Goal: Manage account settings

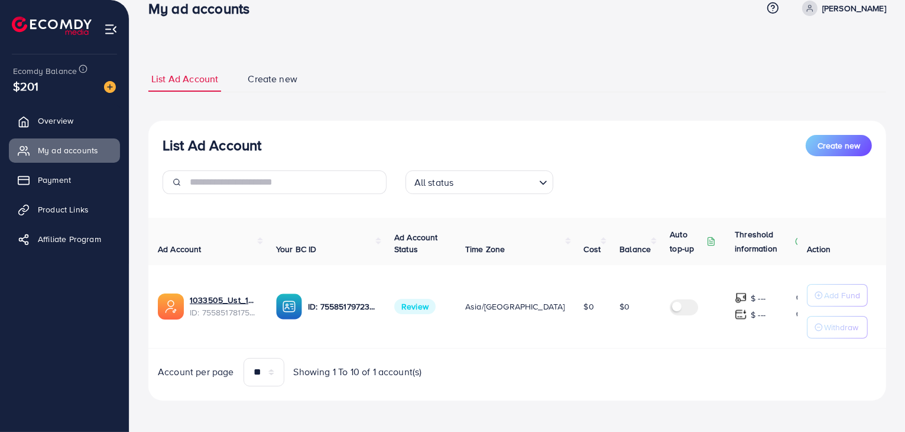
scroll to position [22, 0]
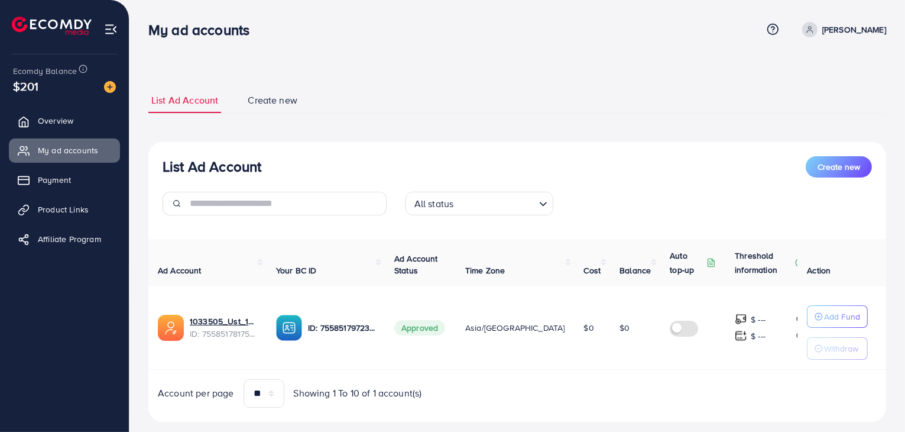
click at [806, 31] on icon at bounding box center [810, 29] width 8 height 8
click at [820, 72] on span "Profile" at bounding box center [812, 70] width 27 height 14
select select "*****"
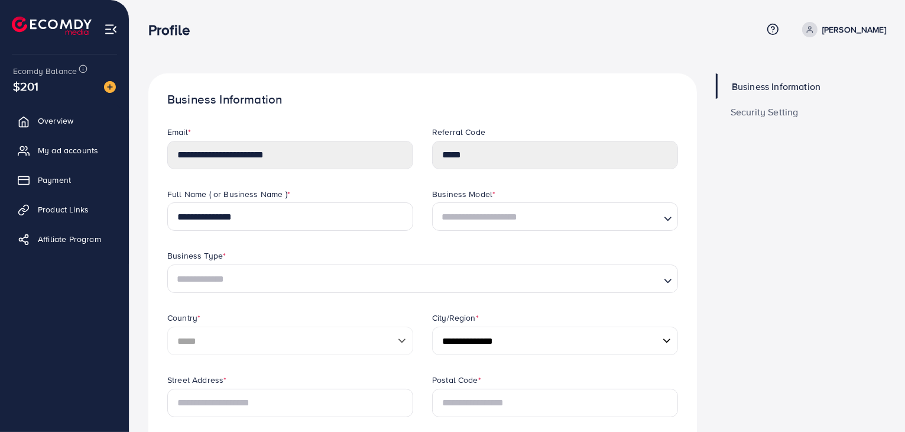
click at [766, 114] on span "Security Setting" at bounding box center [765, 111] width 68 height 9
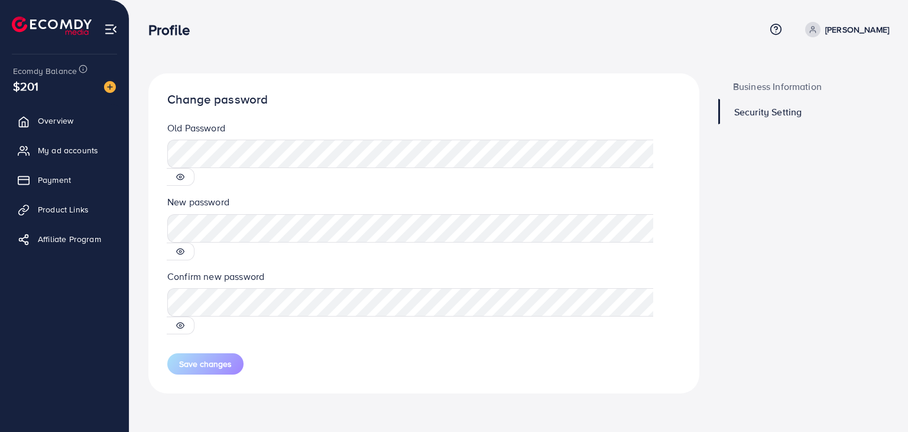
click at [791, 90] on span "Business Information" at bounding box center [777, 86] width 89 height 9
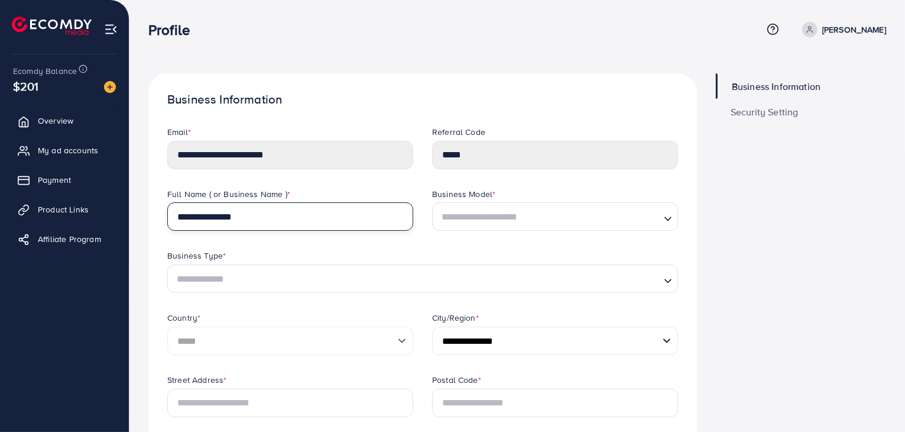
click at [328, 219] on input "**********" at bounding box center [290, 216] width 246 height 28
click at [497, 218] on input "Search for option" at bounding box center [549, 217] width 222 height 18
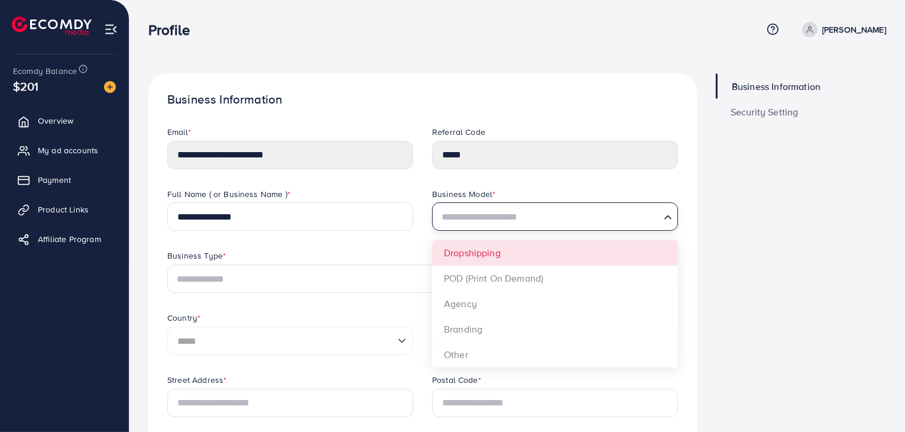
click at [349, 275] on input "Search for option" at bounding box center [416, 279] width 487 height 18
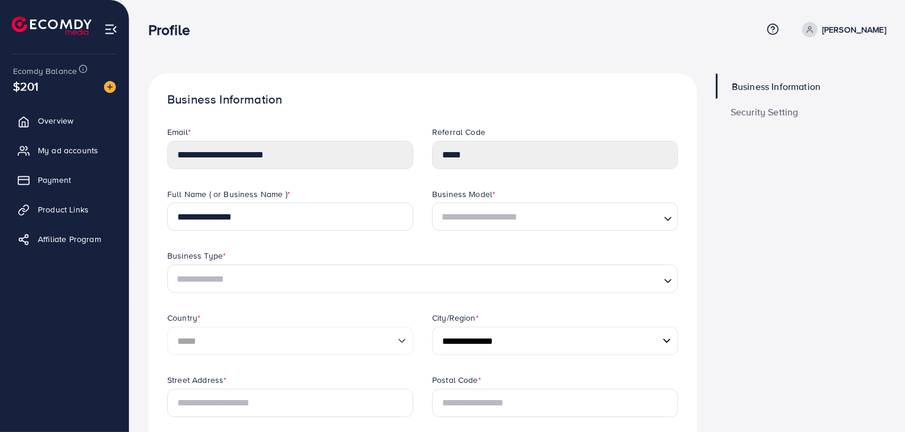
click at [762, 107] on span "Security Setting" at bounding box center [765, 111] width 68 height 9
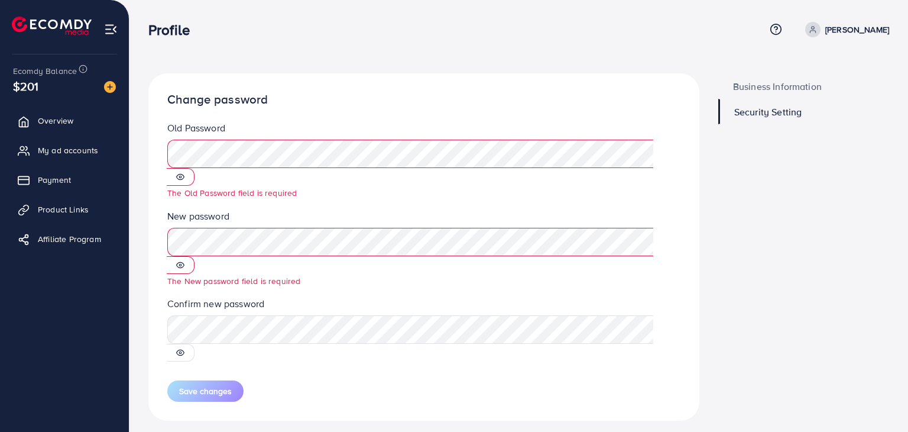
click at [449, 297] on legend "Confirm new password" at bounding box center [423, 306] width 513 height 18
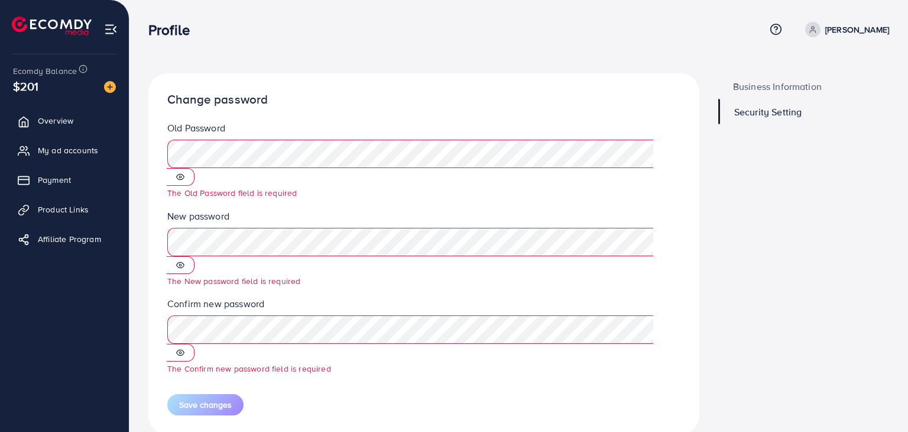
click at [467, 297] on legend "Confirm new password" at bounding box center [423, 306] width 513 height 18
click at [902, 128] on div "**********" at bounding box center [518, 236] width 779 height 472
click at [532, 80] on div "Change password Old Password The Old Password field is required New password Th…" at bounding box center [423, 253] width 551 height 361
click at [746, 86] on span "Business Information" at bounding box center [777, 86] width 89 height 9
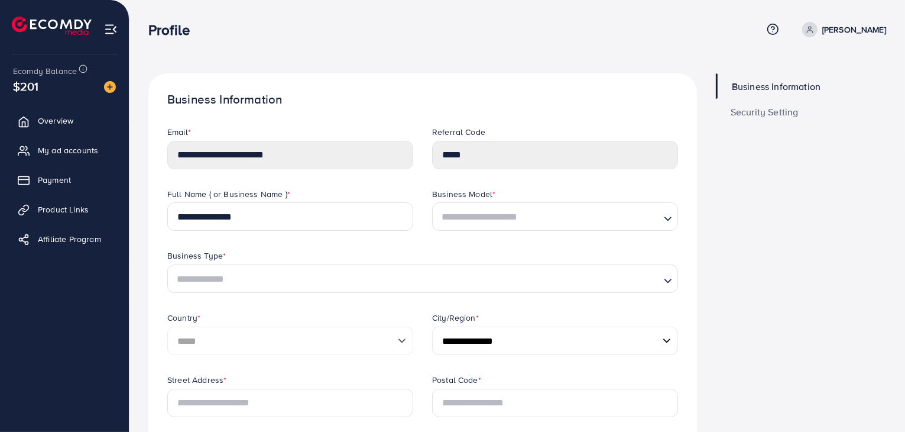
click at [618, 401] on div "Postal Code *" at bounding box center [555, 395] width 246 height 43
click at [291, 138] on div "Email *" at bounding box center [290, 133] width 246 height 15
click at [279, 218] on input "**********" at bounding box center [290, 216] width 246 height 28
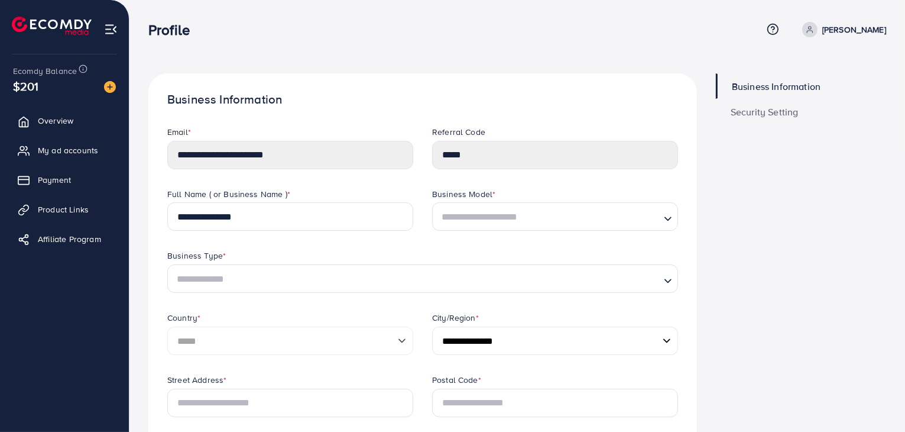
click at [300, 129] on div "Email *" at bounding box center [290, 133] width 246 height 15
drag, startPoint x: 359, startPoint y: 82, endPoint x: 365, endPoint y: 77, distance: 8.0
click at [786, 114] on span "Security Setting" at bounding box center [765, 111] width 68 height 9
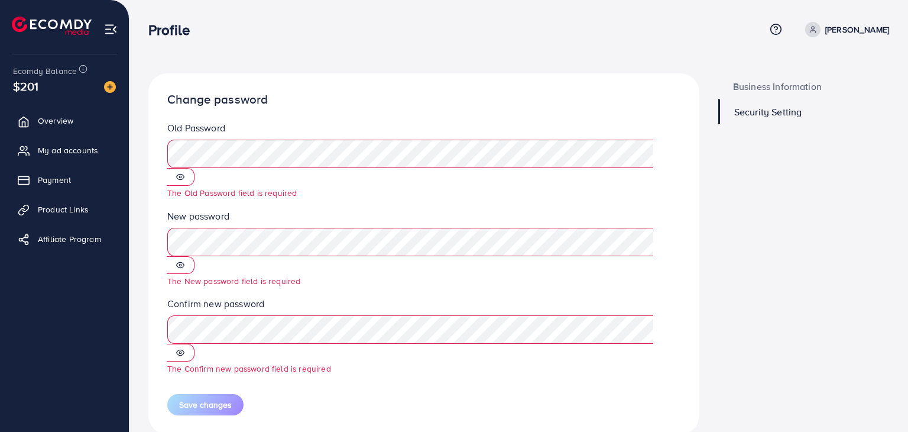
click at [184, 173] on icon at bounding box center [180, 177] width 8 height 8
click at [448, 125] on legend "Old Password" at bounding box center [423, 130] width 513 height 18
click at [731, 192] on div "Business Information Security Setting" at bounding box center [804, 263] width 190 height 380
click at [774, 90] on span "Business Information" at bounding box center [777, 86] width 89 height 9
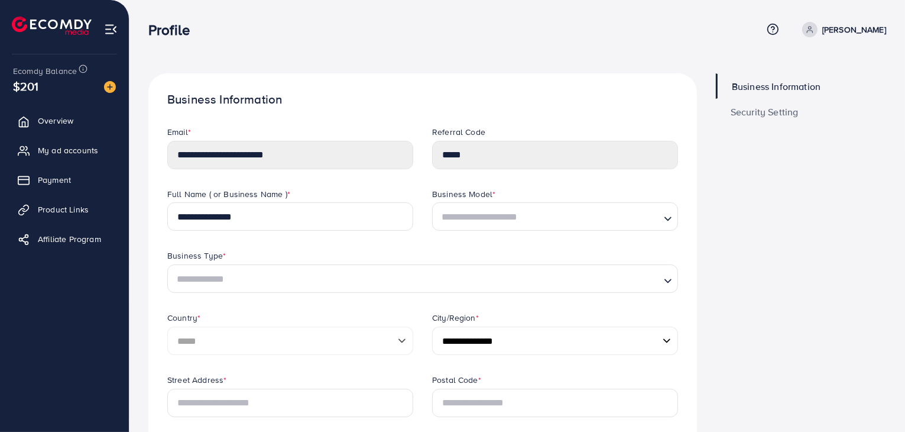
click at [759, 108] on span "Security Setting" at bounding box center [765, 111] width 68 height 9
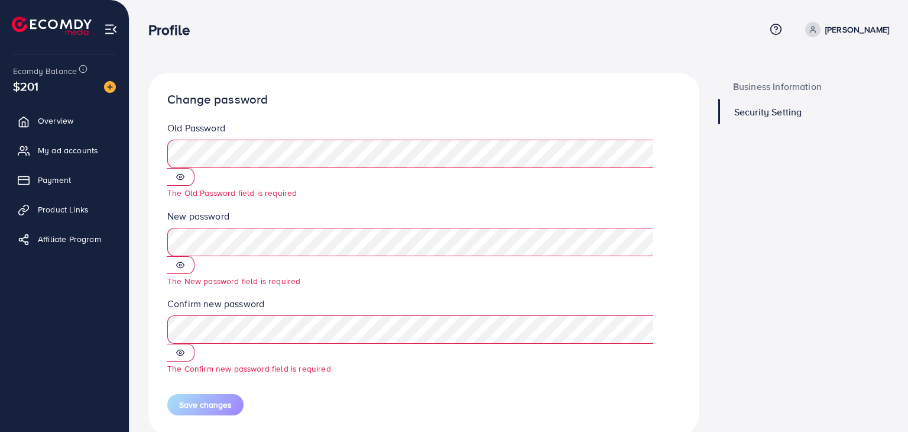
click at [106, 26] on img at bounding box center [111, 29] width 14 height 14
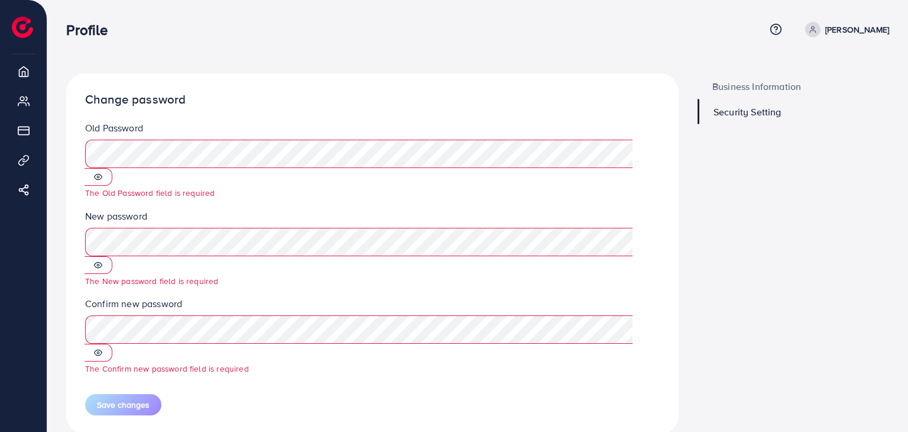
click at [810, 31] on icon at bounding box center [812, 32] width 5 height 2
click at [244, 39] on div "Profile Help Center Contact Support Term and policy About Us Mohamed Soliman Pr…" at bounding box center [477, 30] width 823 height 32
click at [733, 90] on span "Business Information" at bounding box center [756, 86] width 89 height 9
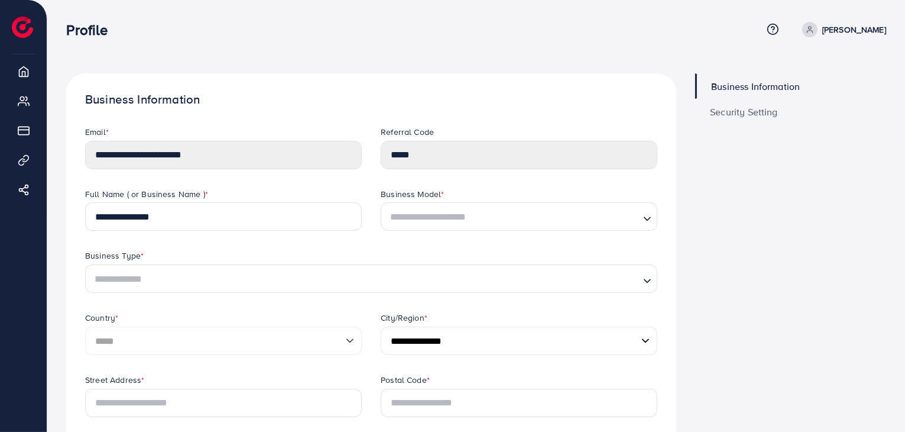
click at [743, 113] on span "Security Setting" at bounding box center [744, 111] width 68 height 9
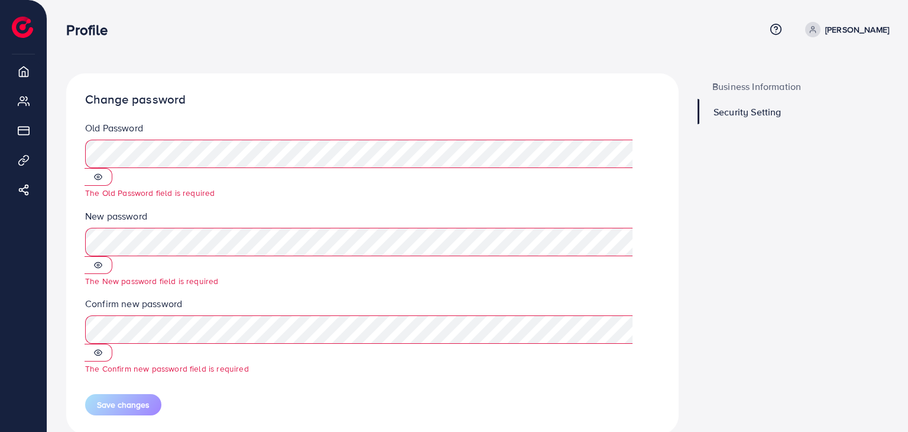
click at [731, 91] on span "Business Information" at bounding box center [756, 86] width 89 height 9
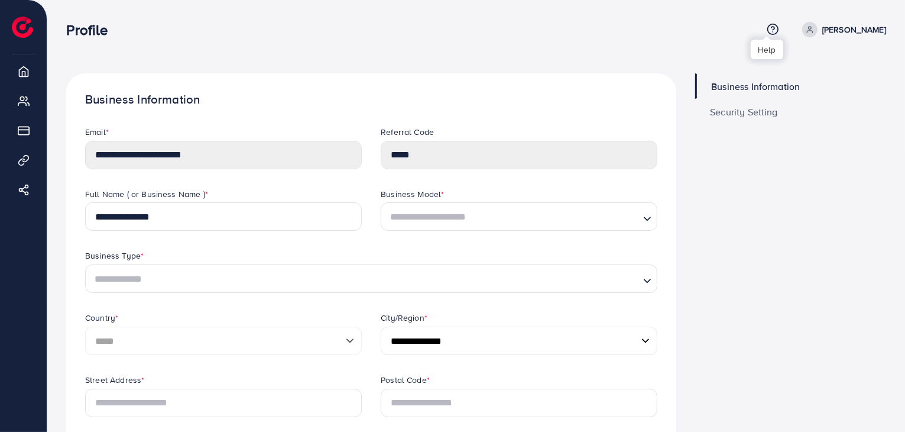
click at [770, 31] on icon at bounding box center [773, 29] width 12 height 12
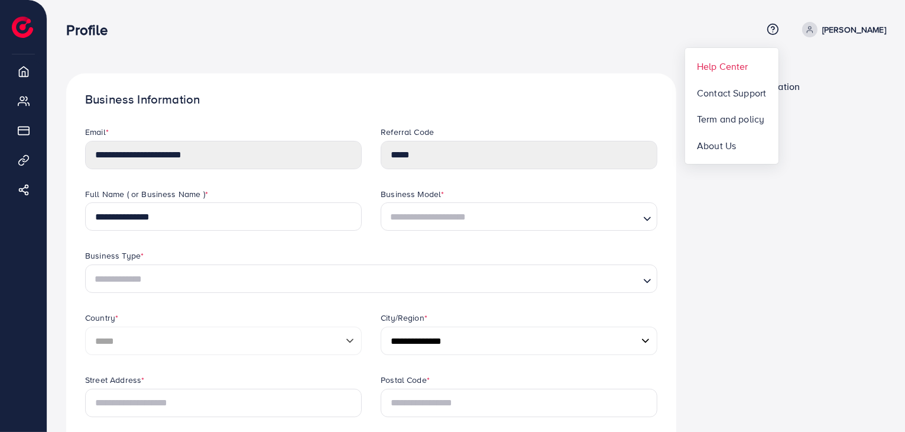
click at [721, 65] on span "Help Center" at bounding box center [722, 66] width 51 height 14
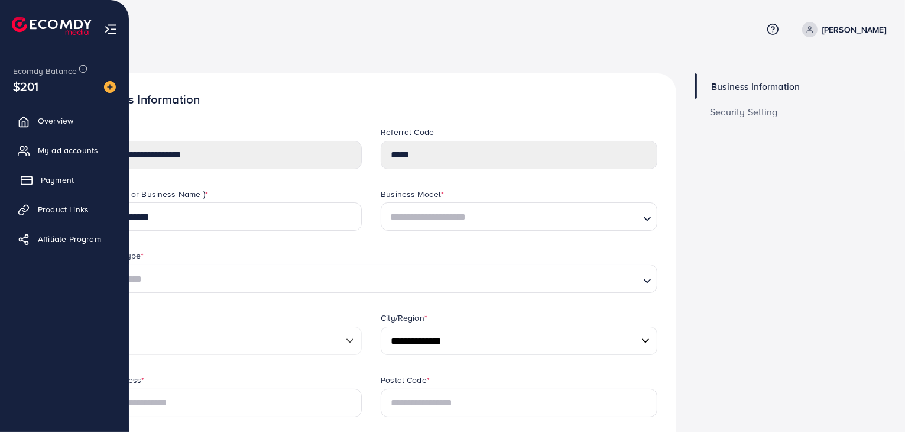
click at [67, 179] on span "Payment" at bounding box center [57, 180] width 33 height 12
